Goal: Information Seeking & Learning: Find specific page/section

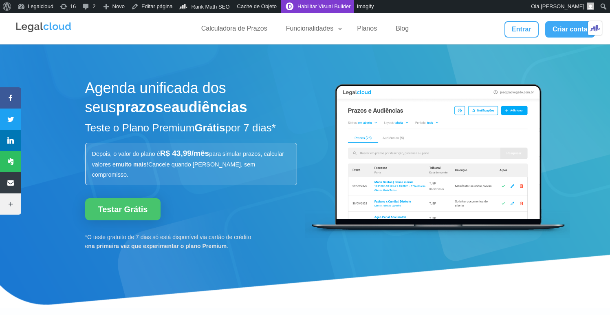
click at [314, 6] on link "Habilitar Visual Builder" at bounding box center [317, 6] width 73 height 13
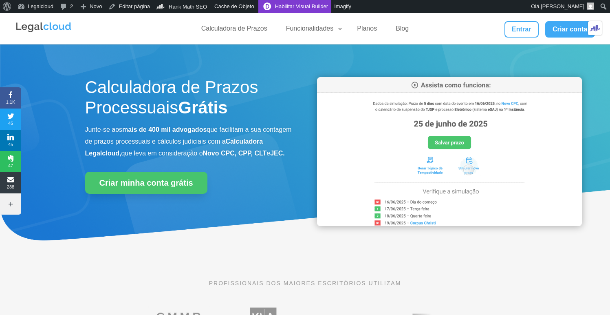
click at [299, 8] on link "Habilitar Visual Builder" at bounding box center [294, 6] width 73 height 13
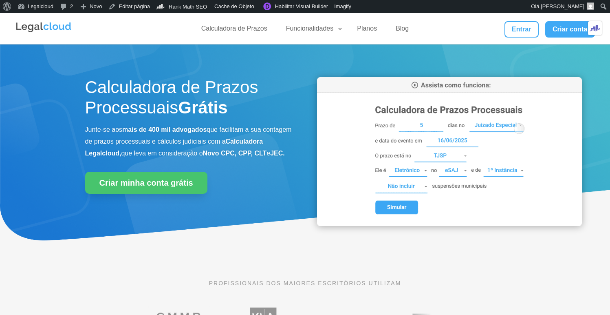
click at [309, 121] on link "Busca de Jurisprudência" at bounding box center [342, 123] width 114 height 14
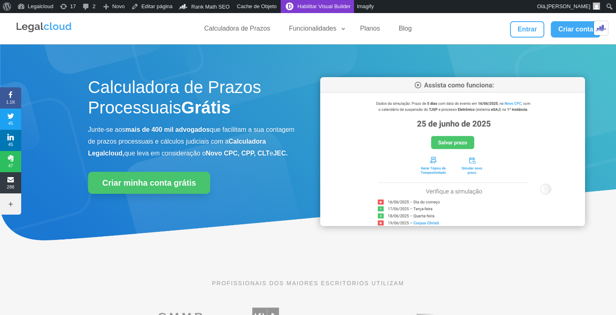
click at [313, 3] on link "Habilitar Visual Builder" at bounding box center [317, 6] width 73 height 13
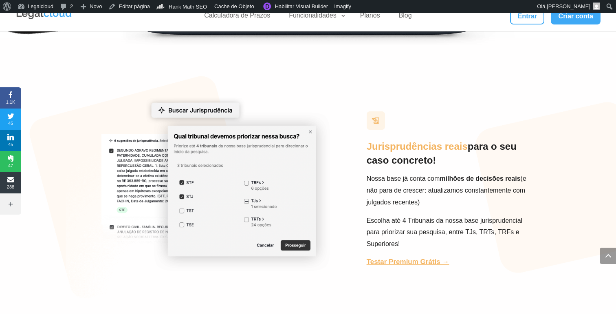
scroll to position [2761, 0]
